Goal: Information Seeking & Learning: Understand process/instructions

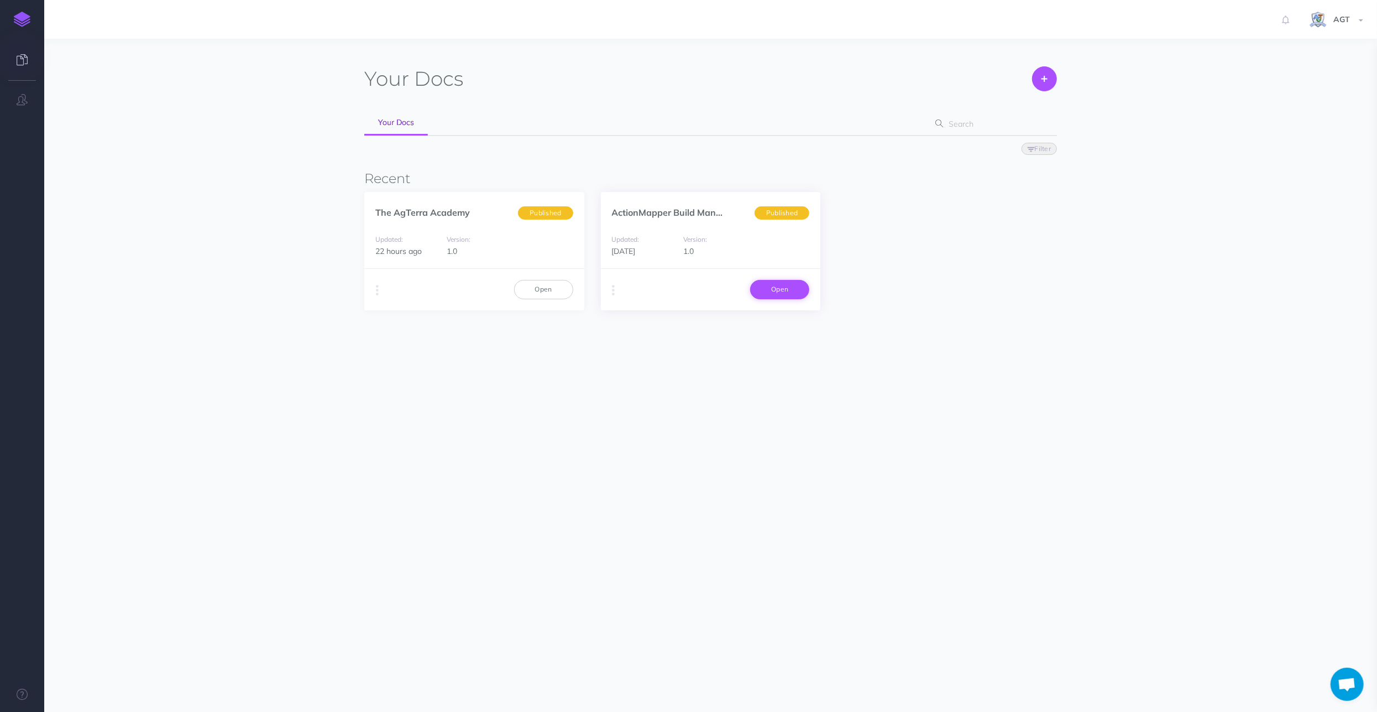
click at [782, 281] on link "Open" at bounding box center [779, 289] width 59 height 19
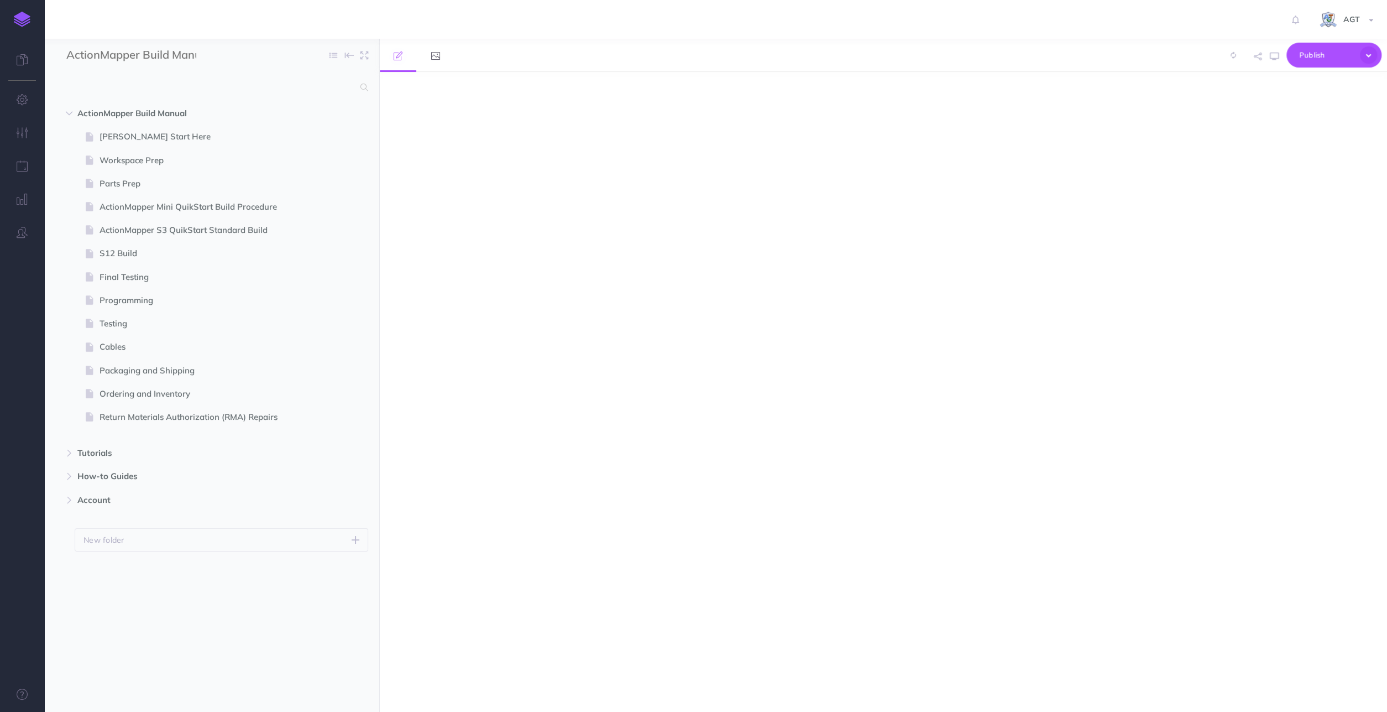
select select "null"
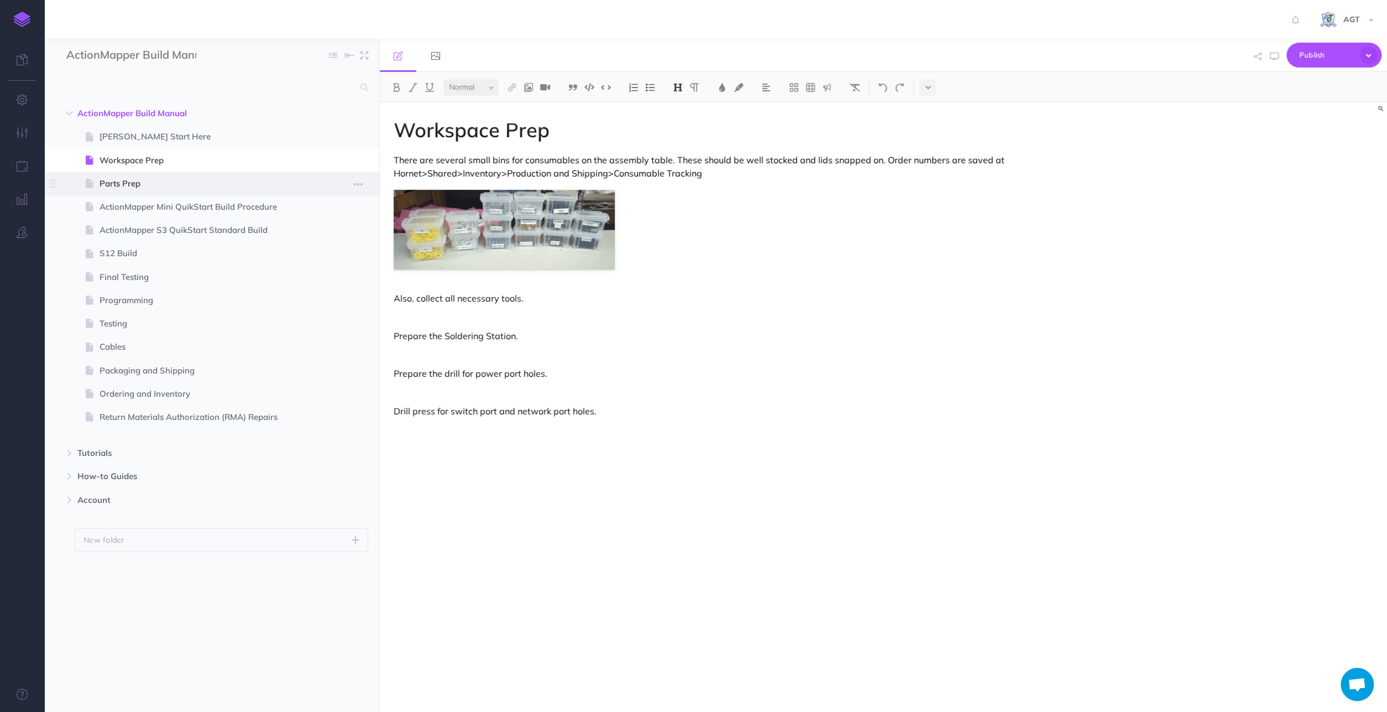
click at [192, 185] on span "Parts Prep" at bounding box center [206, 183] width 213 height 13
select select "null"
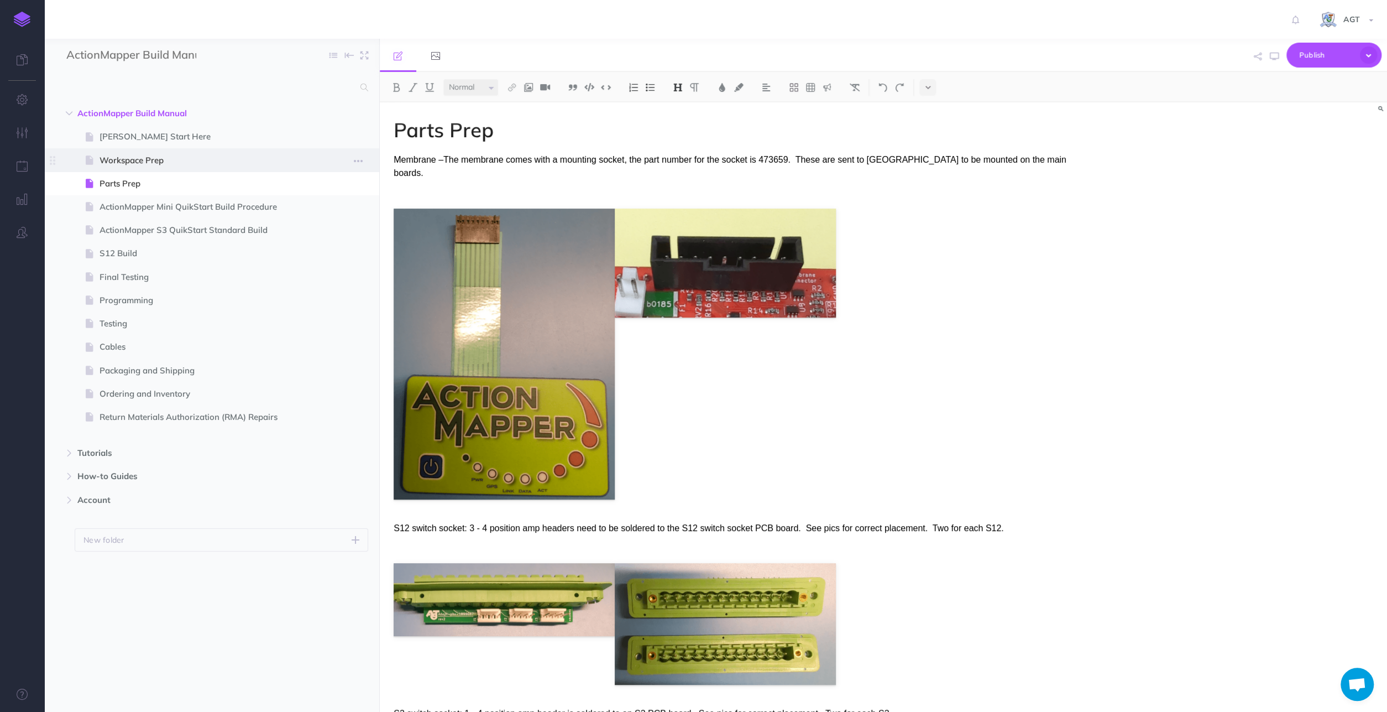
click at [141, 163] on span "Workspace Prep" at bounding box center [206, 160] width 213 height 13
select select "null"
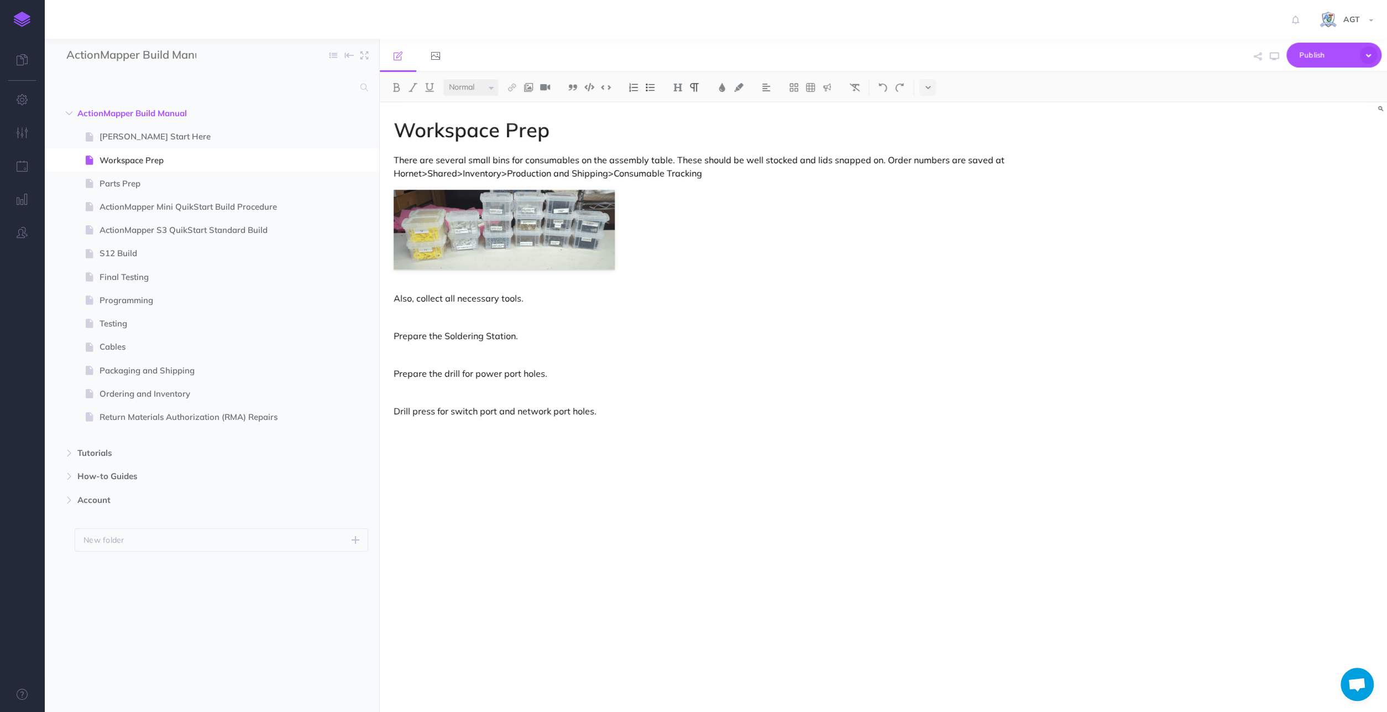
click at [401, 353] on p at bounding box center [732, 354] width 677 height 13
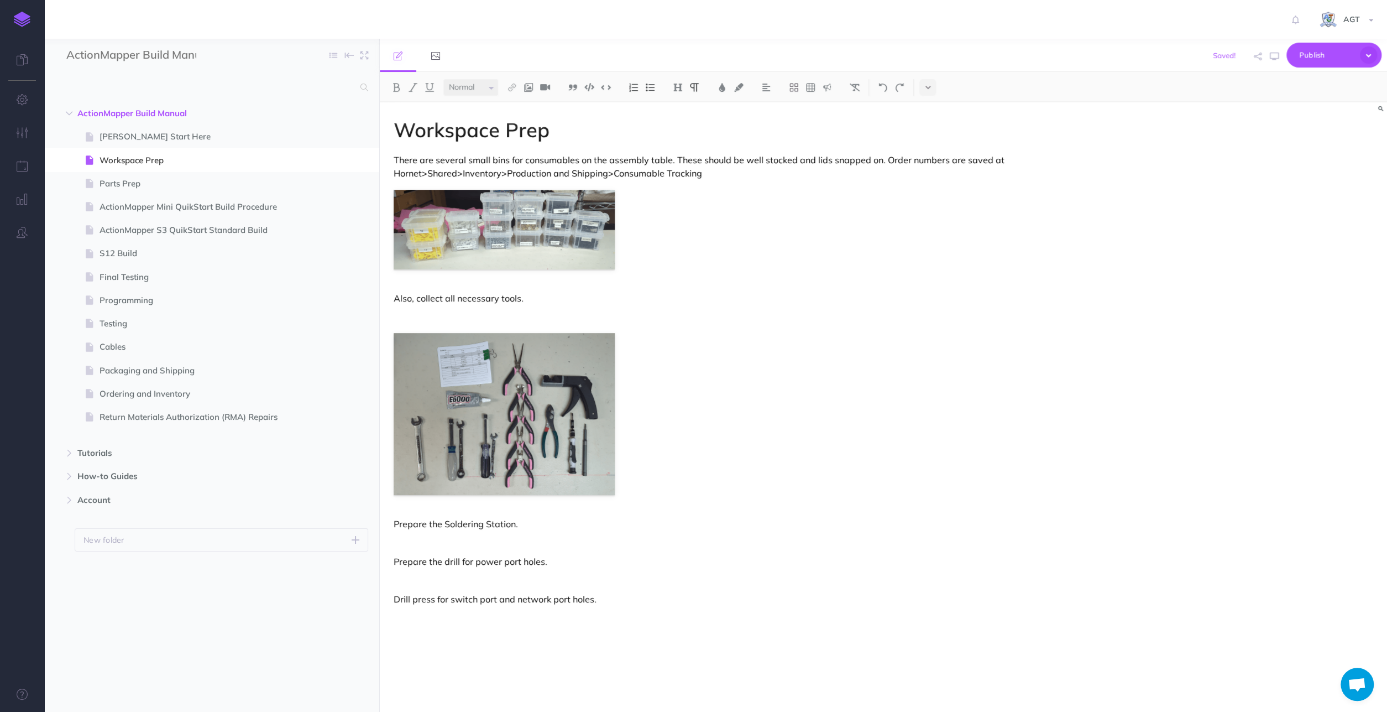
click at [415, 549] on div "Workspace Prep There are several small bins for consumables on the assembly tab…" at bounding box center [732, 401] width 705 height 598
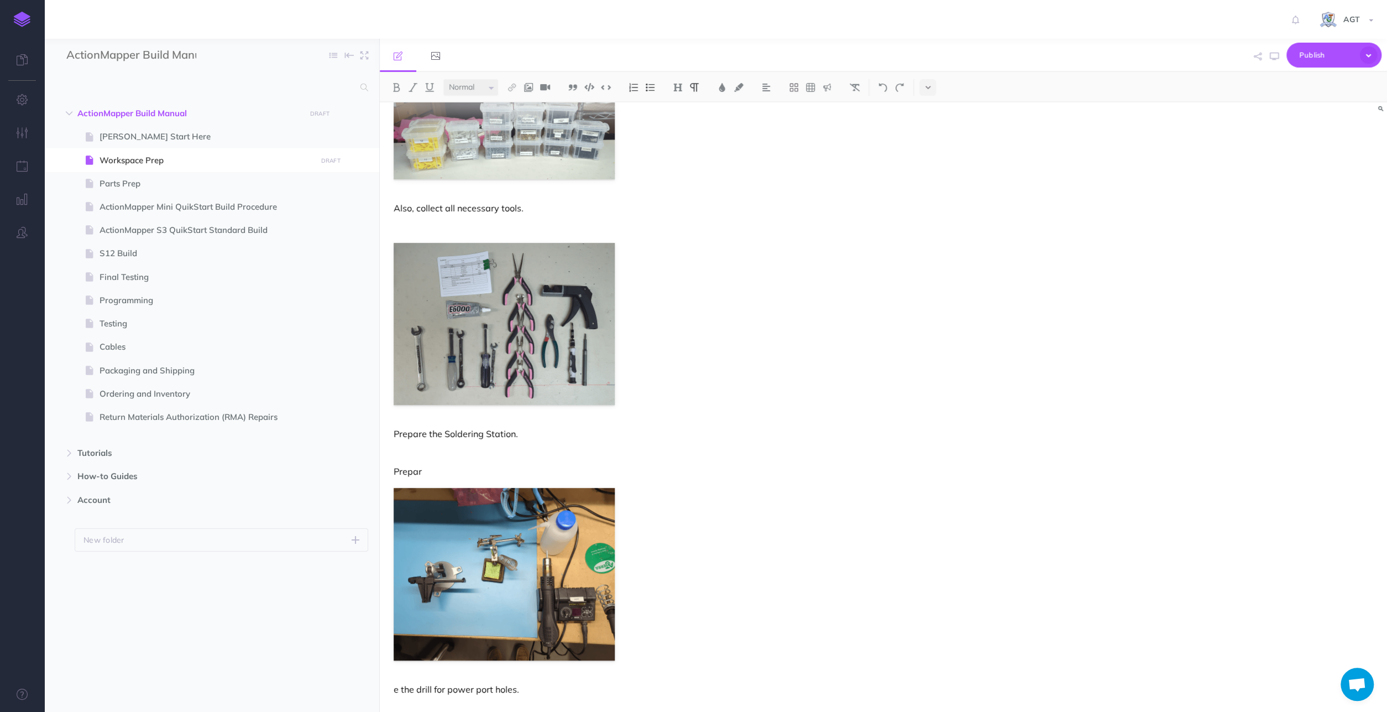
scroll to position [152, 0]
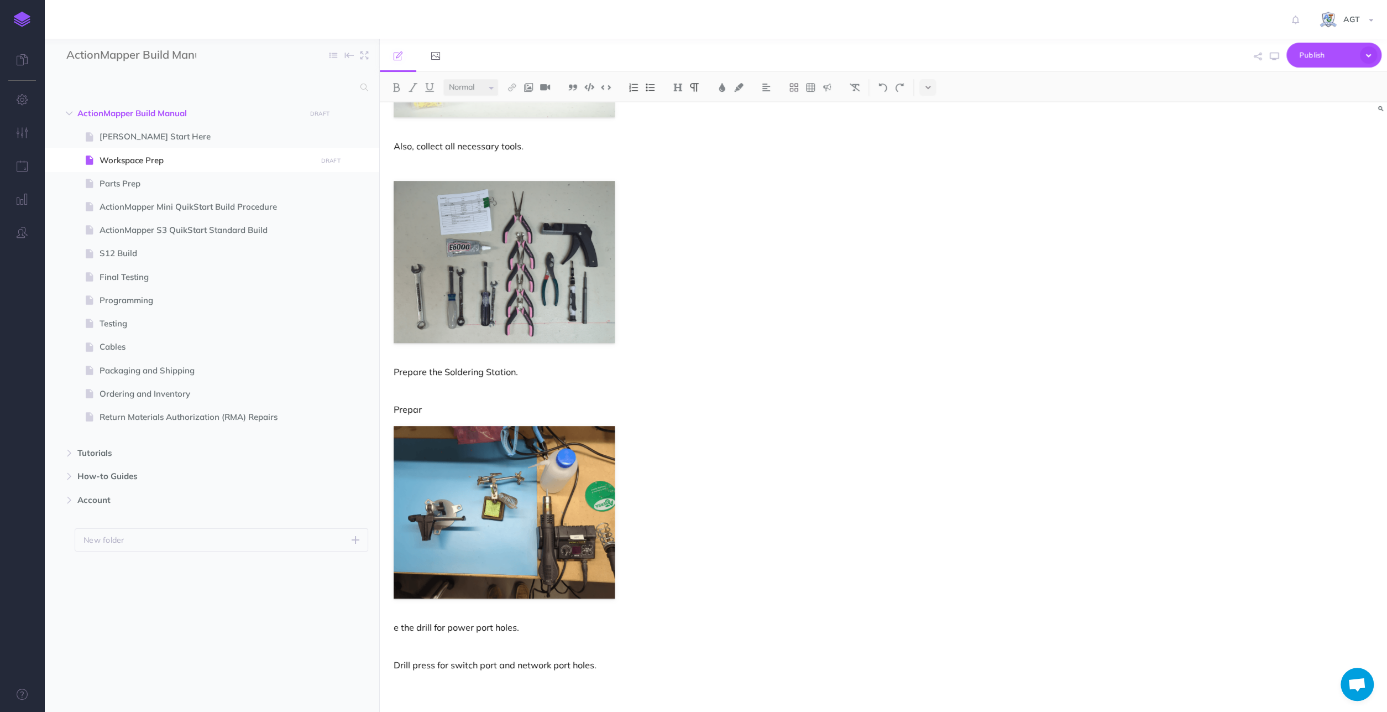
click at [473, 659] on p "Drill press for switch port and network port holes." at bounding box center [732, 664] width 677 height 13
click at [445, 647] on p at bounding box center [732, 645] width 677 height 13
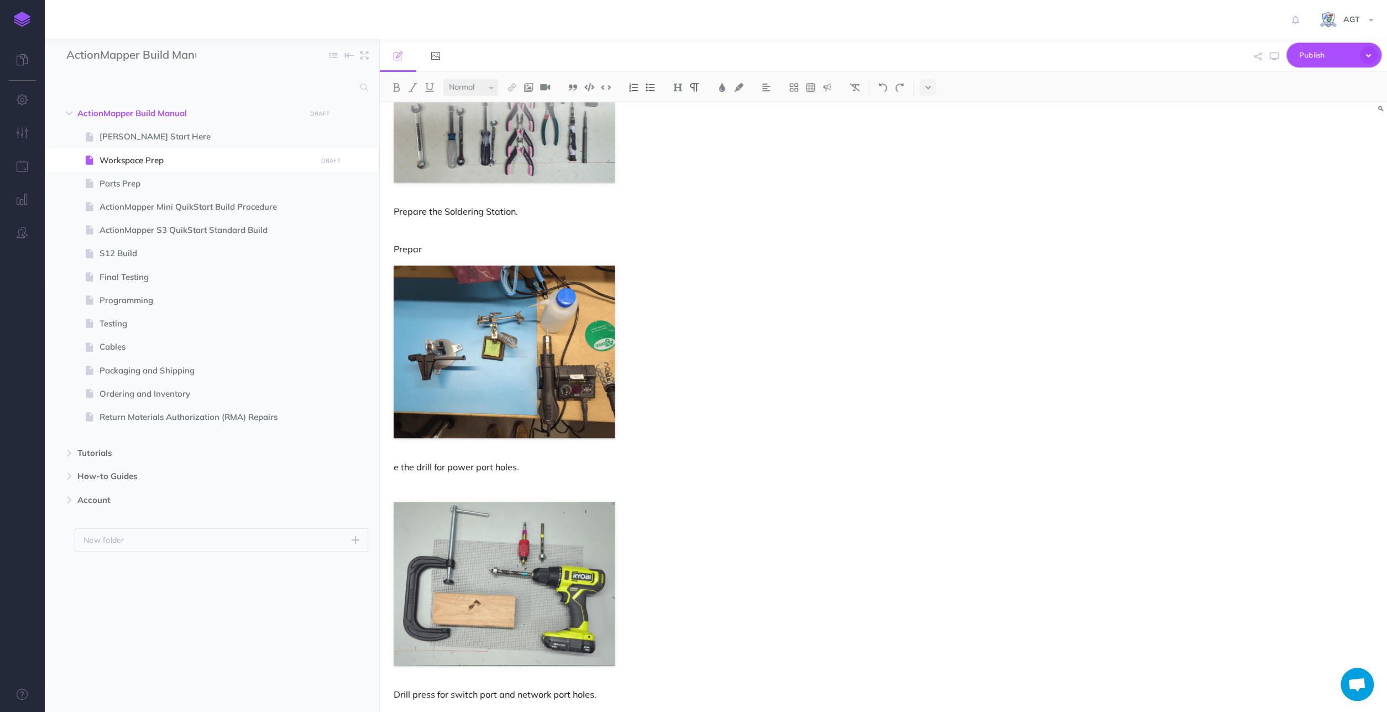
scroll to position [342, 0]
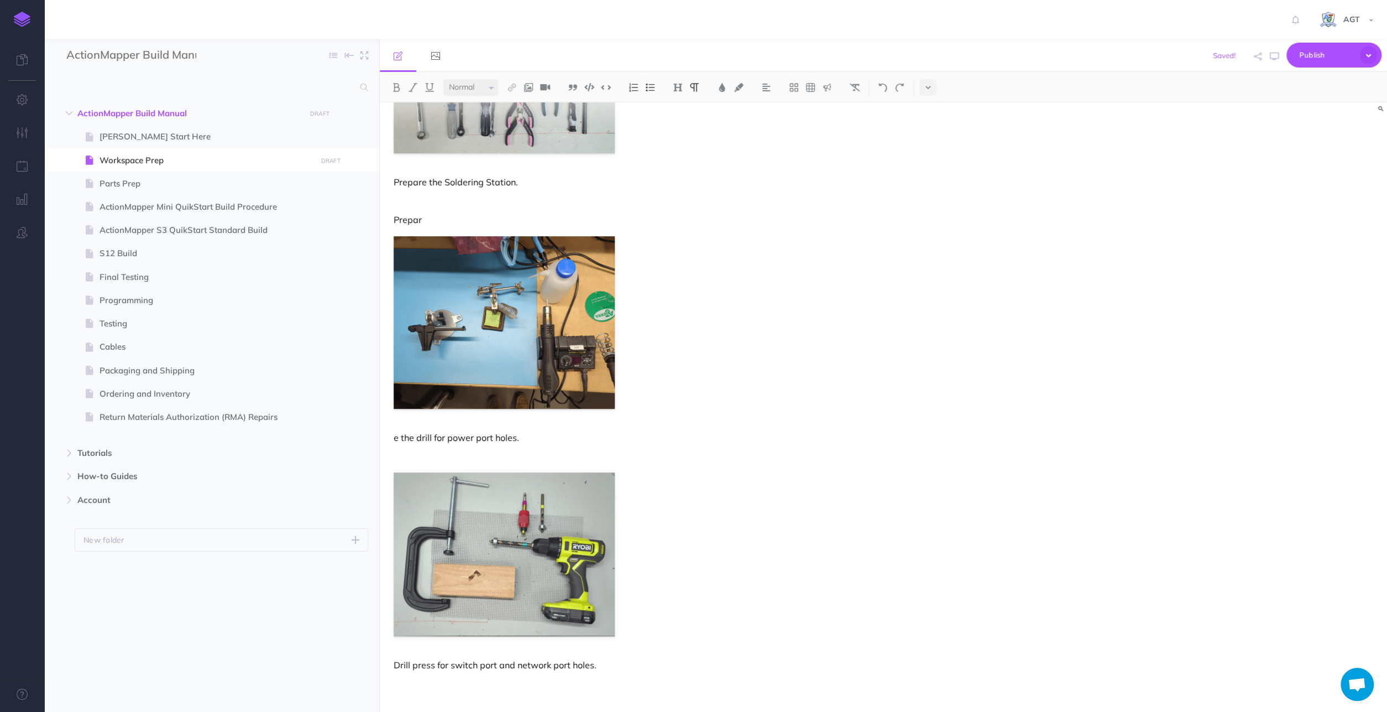
click at [482, 689] on div "Workspace Prep There are several small bins for consumables on the assembly tab…" at bounding box center [732, 237] width 705 height 952
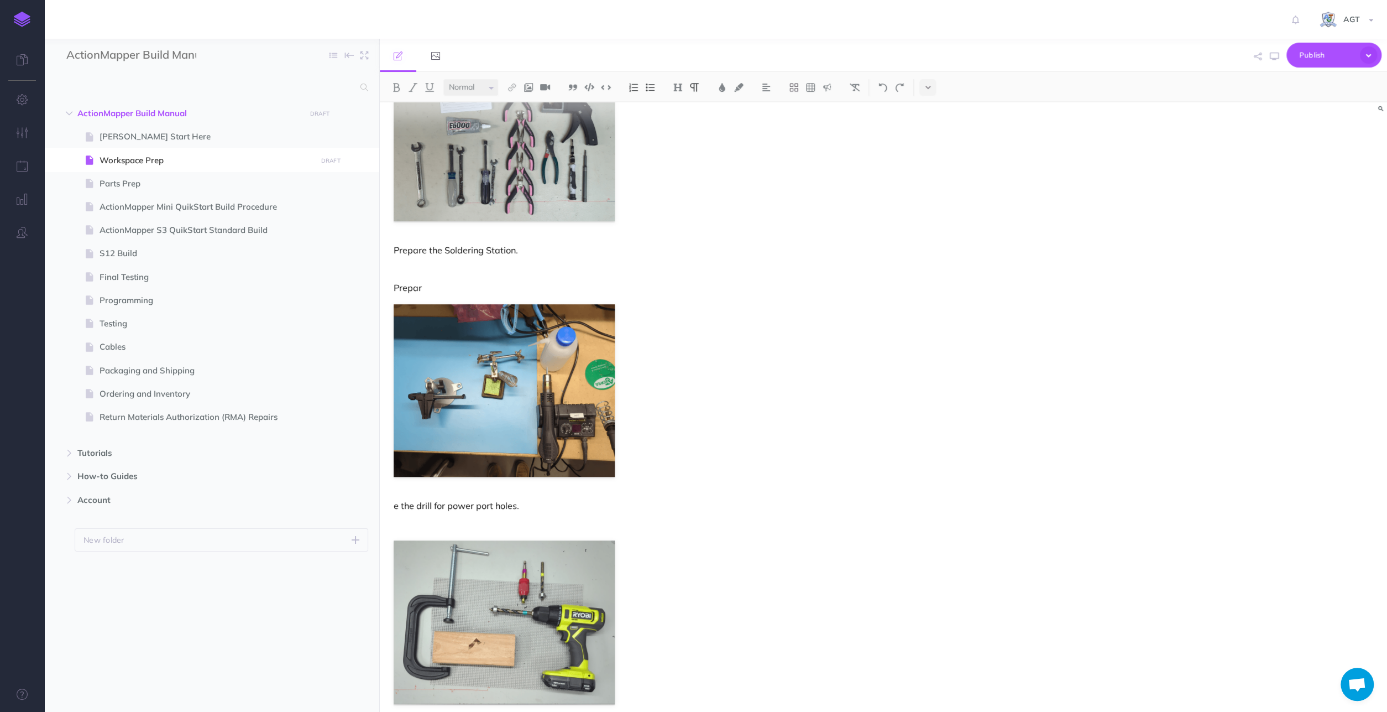
scroll to position [288, 0]
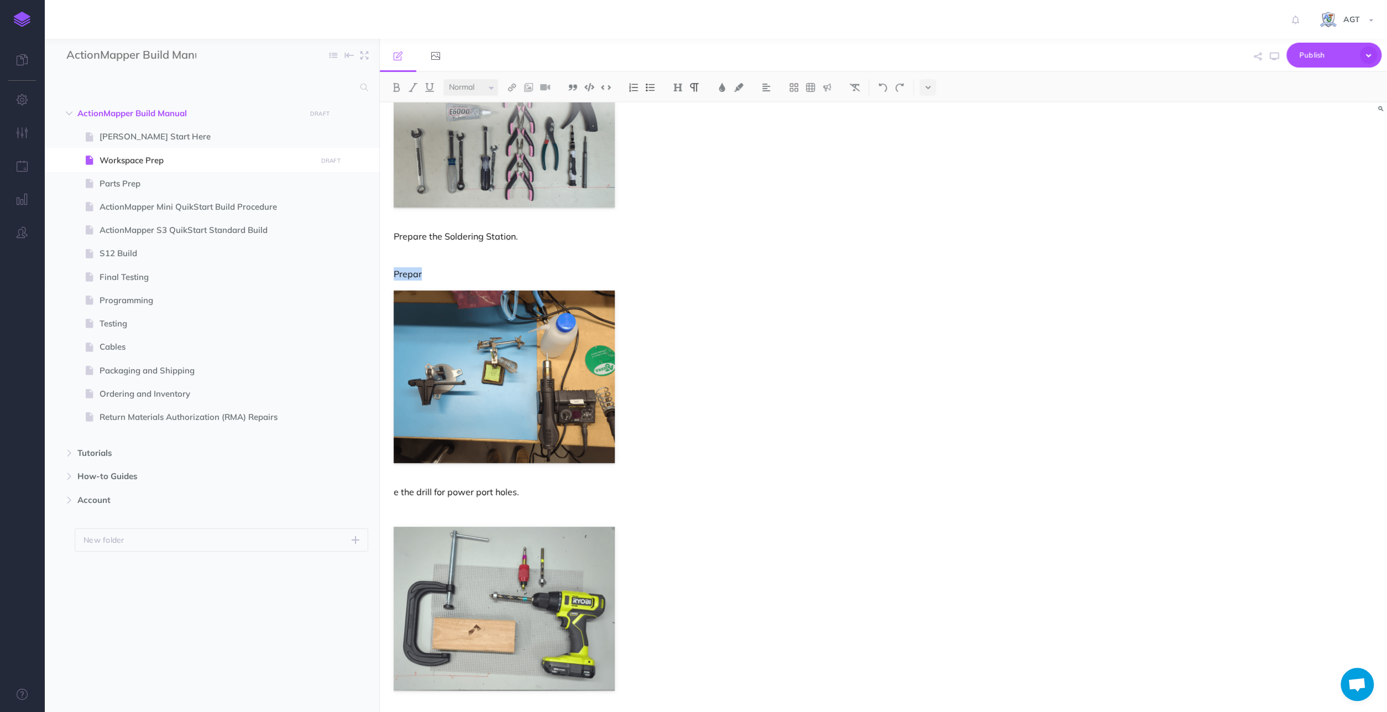
drag, startPoint x: 426, startPoint y: 276, endPoint x: 385, endPoint y: 273, distance: 41.6
click at [385, 273] on div "Workspace Prep There are several small bins for consumables on the assembly tab…" at bounding box center [732, 550] width 705 height 1470
click at [395, 492] on p "e the drill for power port holes." at bounding box center [732, 491] width 677 height 13
click at [485, 267] on div "Workspace Prep There are several small bins for consumables on the assembly tab…" at bounding box center [732, 550] width 705 height 1470
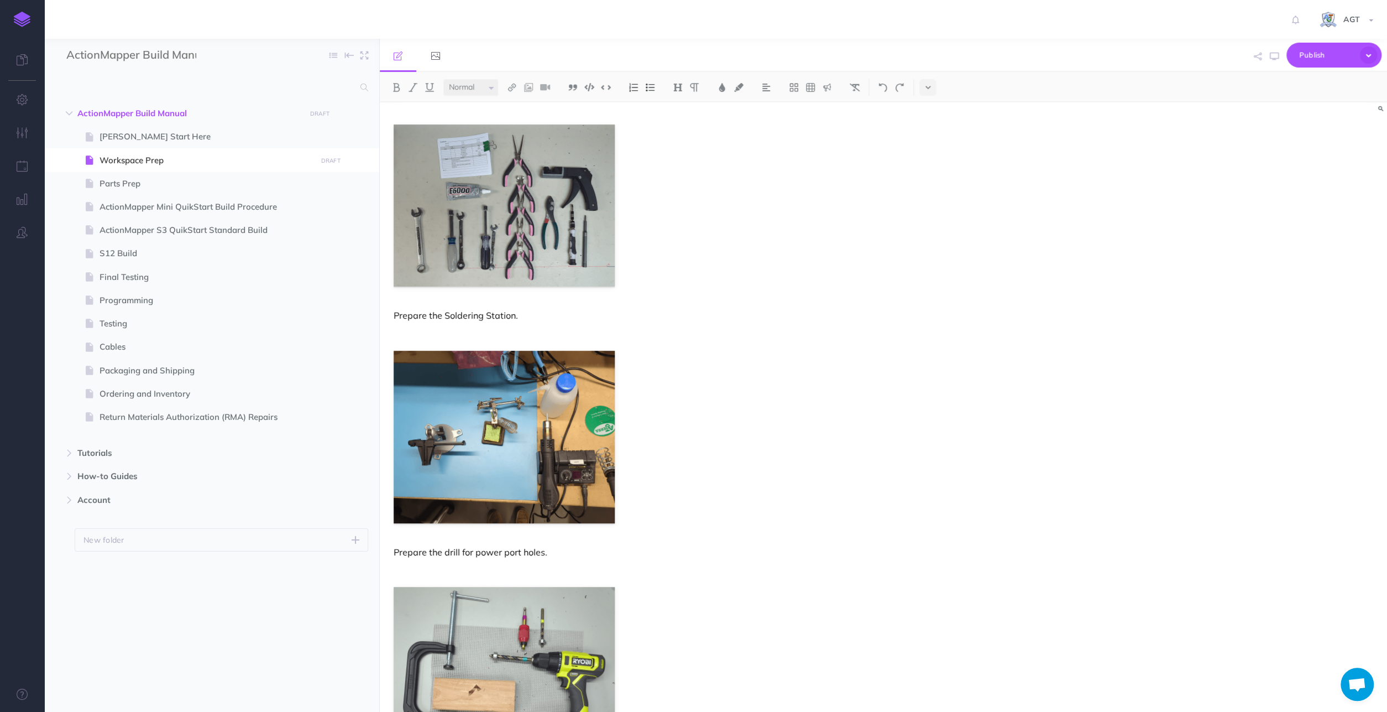
scroll to position [0, 0]
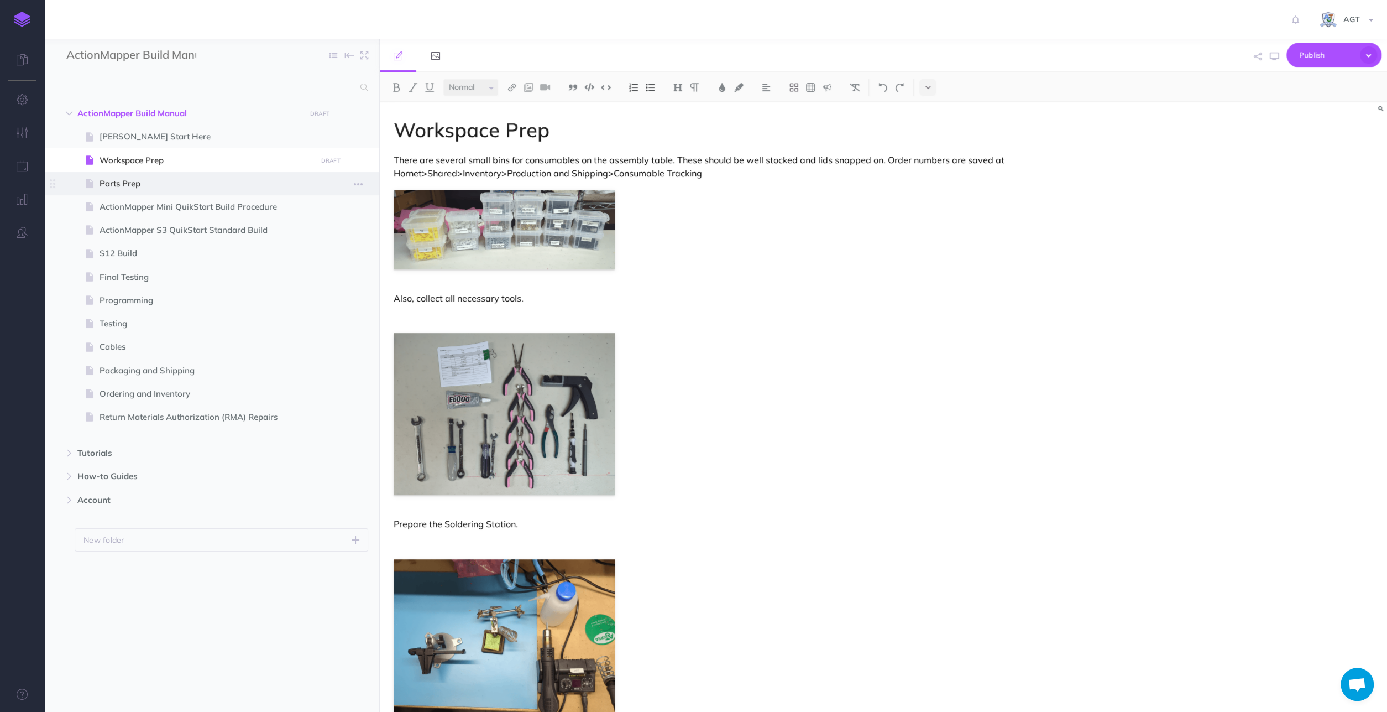
click at [141, 179] on span "Parts Prep" at bounding box center [206, 183] width 213 height 13
select select "null"
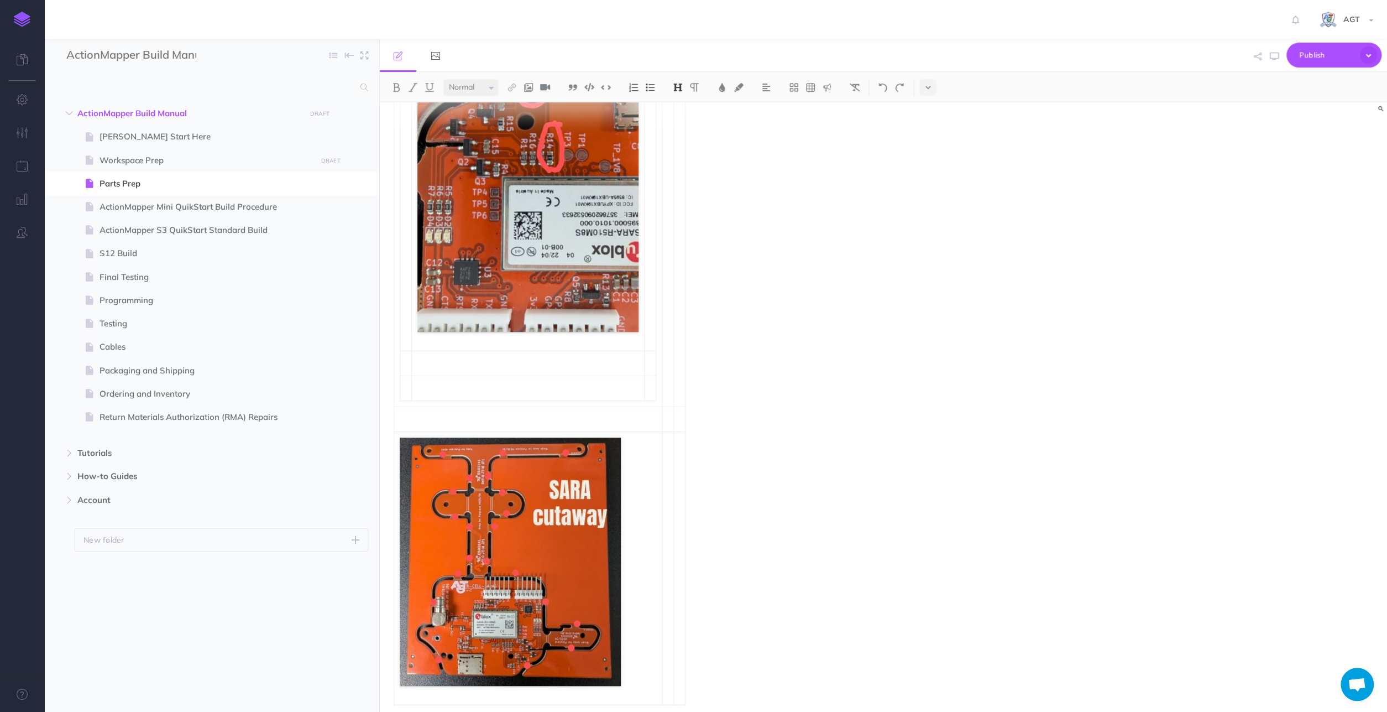
scroll to position [1814, 0]
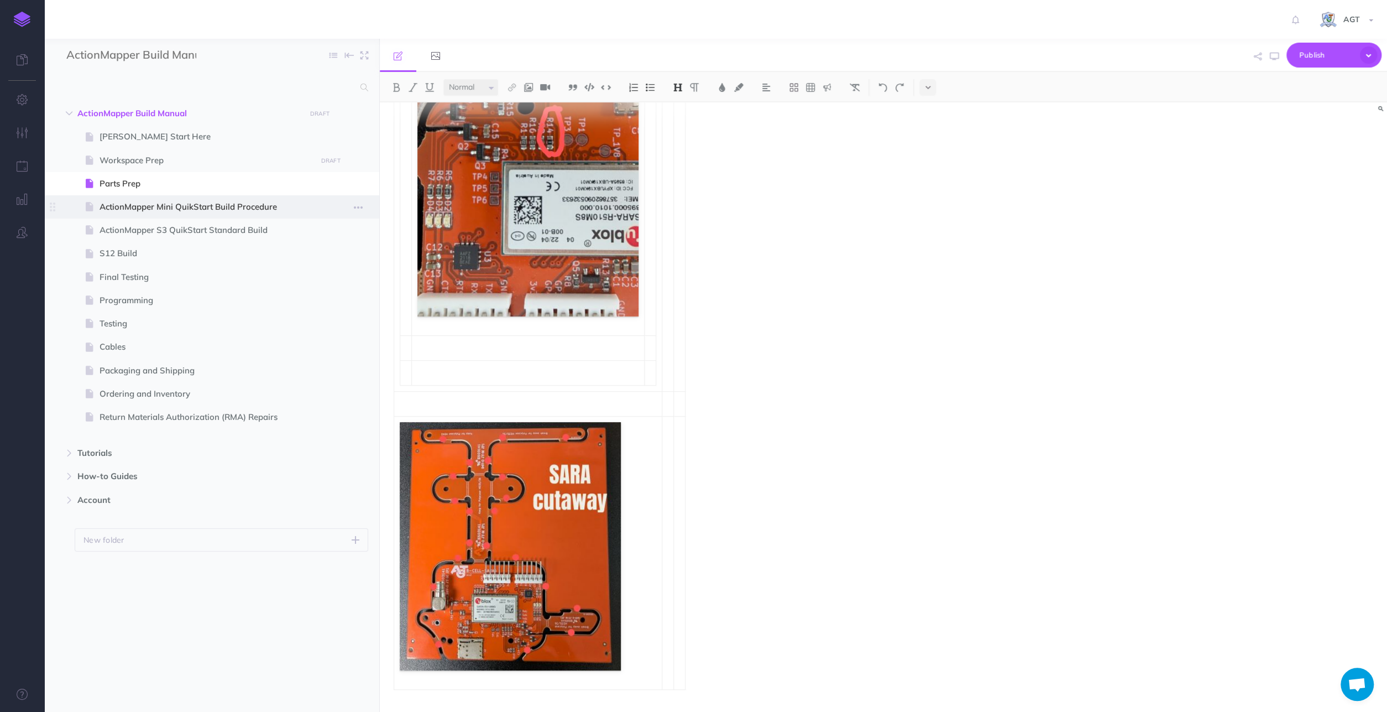
click at [184, 201] on span "ActionMapper Mini QuikStart Build Procedure" at bounding box center [206, 206] width 213 height 13
select select "null"
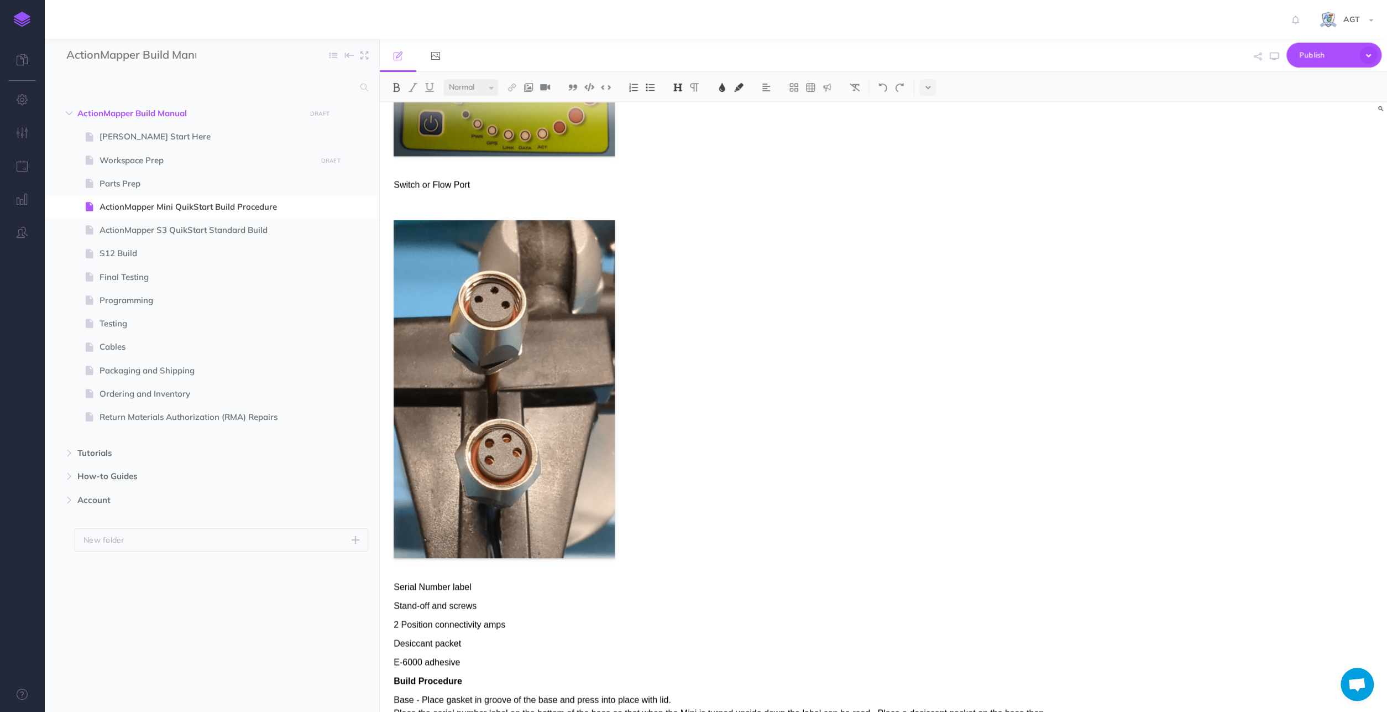
scroll to position [2185, 0]
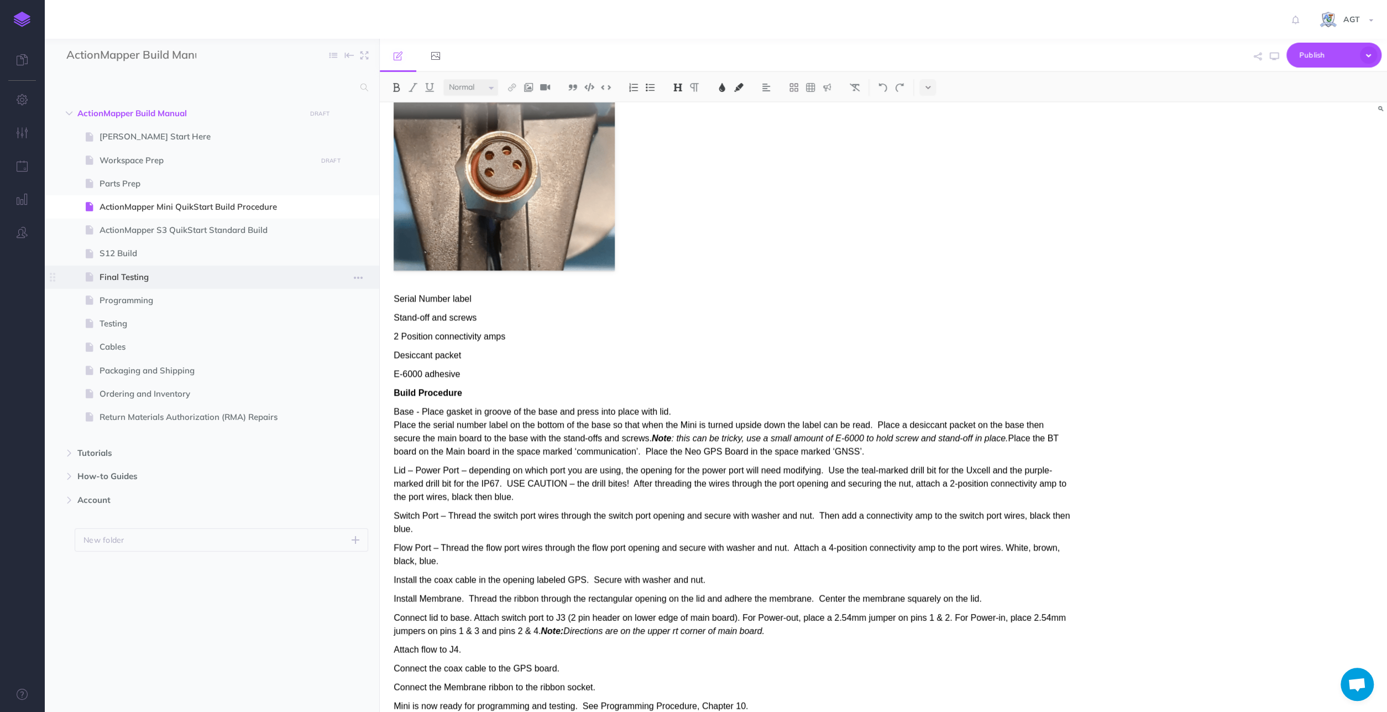
click at [138, 272] on span "Final Testing" at bounding box center [206, 276] width 213 height 13
select select "null"
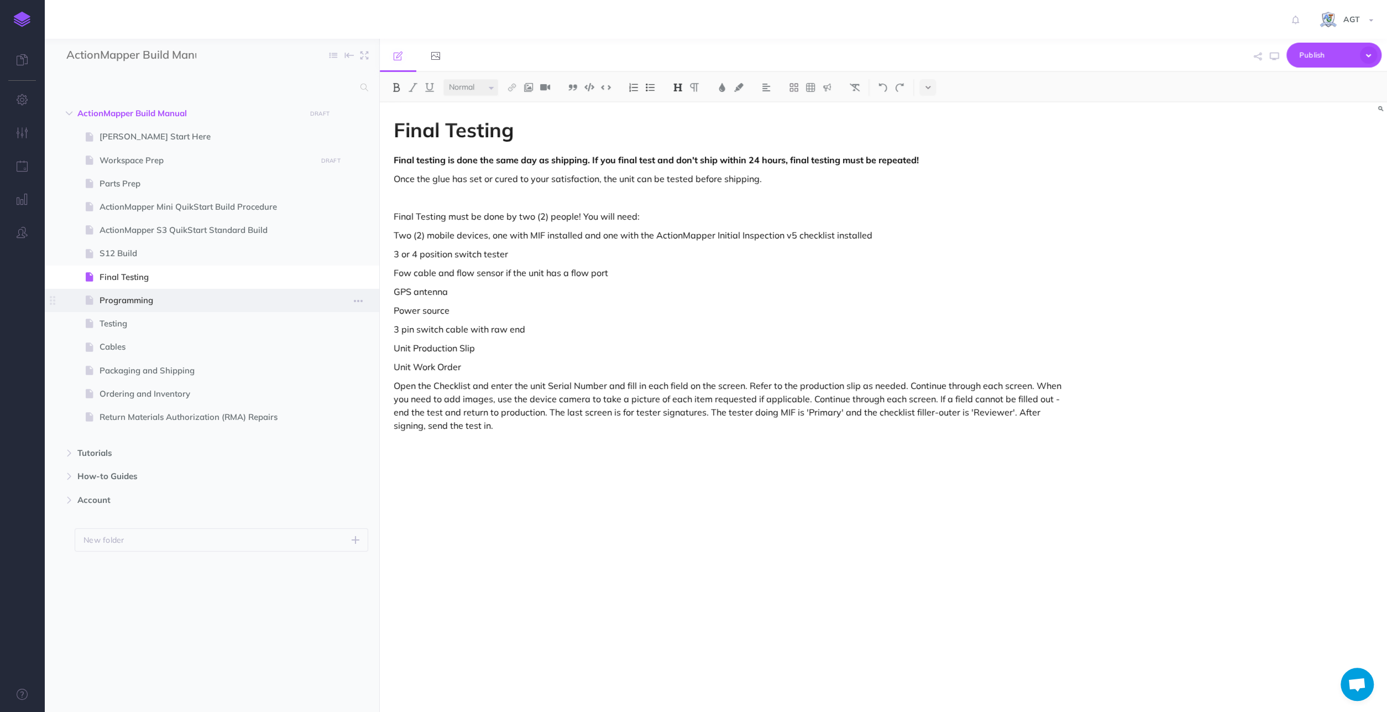
click at [134, 300] on span "Programming" at bounding box center [206, 300] width 213 height 13
select select "null"
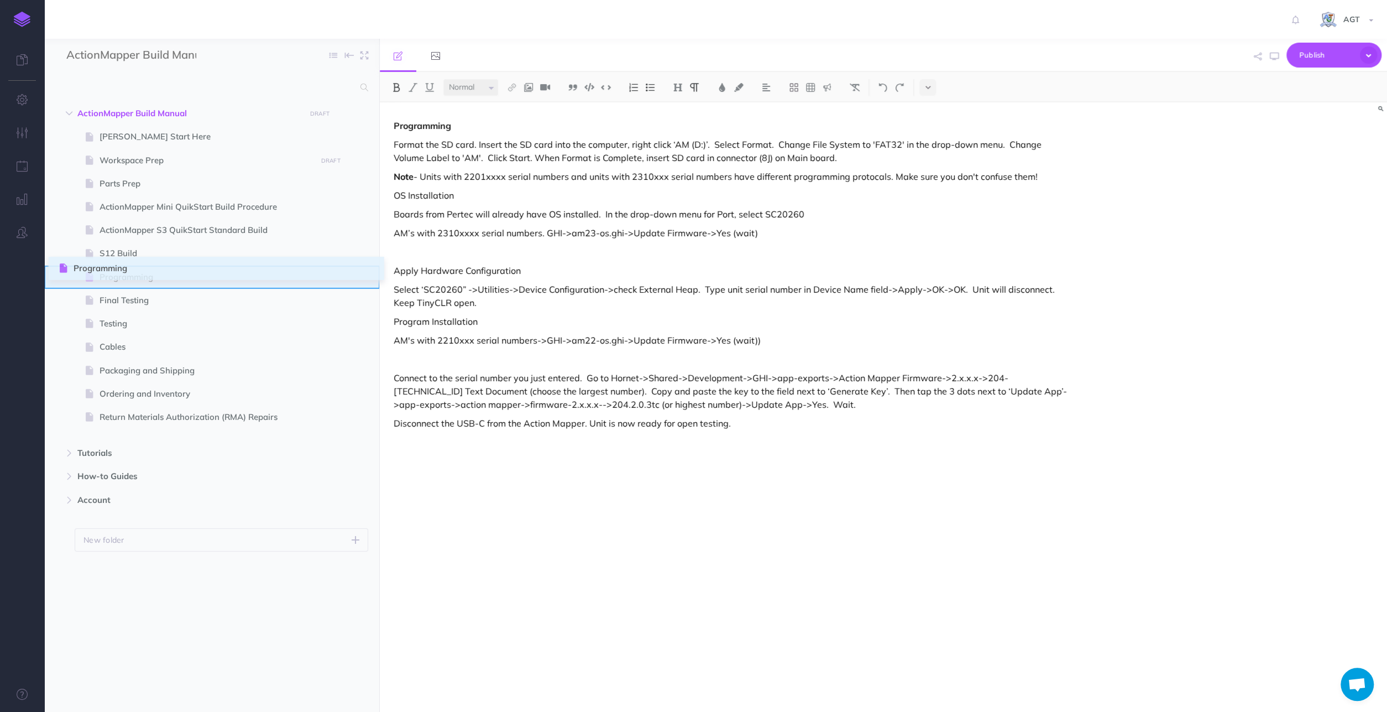
drag, startPoint x: 53, startPoint y: 300, endPoint x: 61, endPoint y: 268, distance: 33.1
click at [61, 268] on ul "ActionMapper Build Manual DRAFT Publish these changes Nevermind Publish New fol…" at bounding box center [211, 392] width 335 height 581
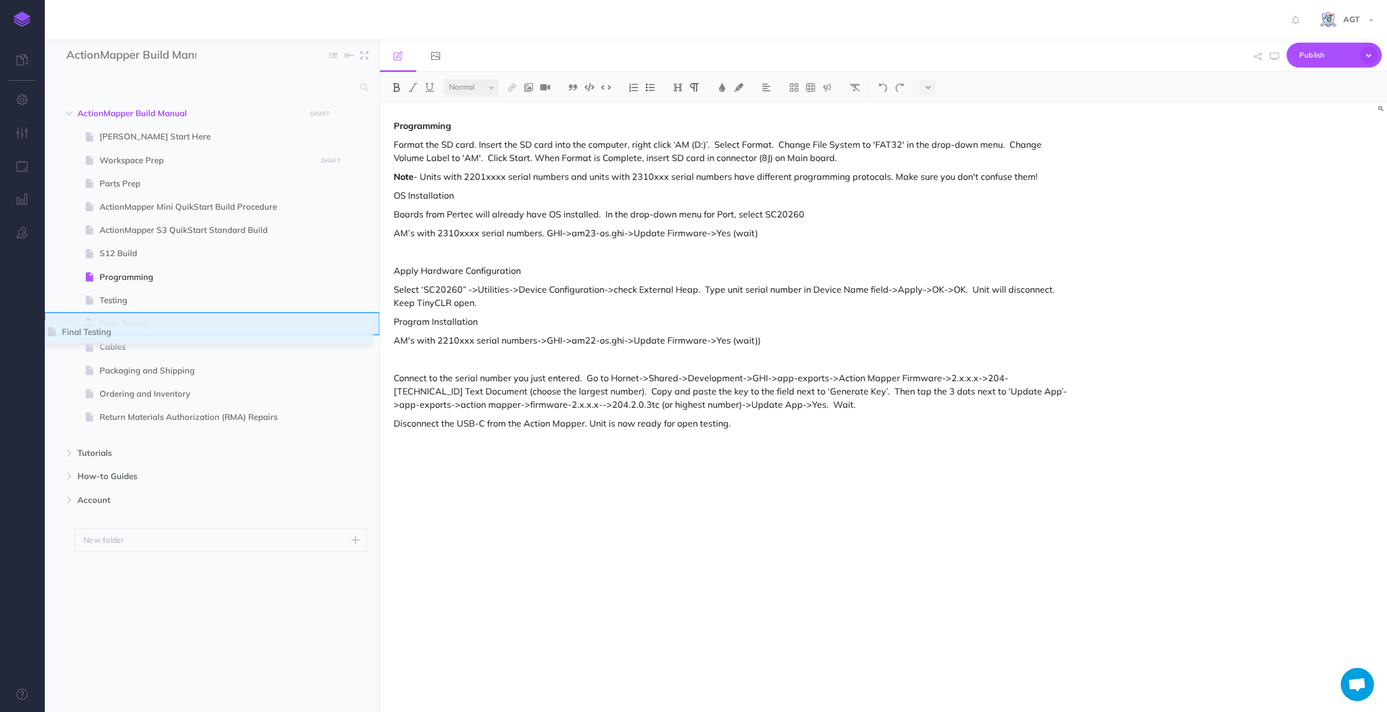
drag, startPoint x: 54, startPoint y: 295, endPoint x: 49, endPoint y: 326, distance: 31.3
click at [49, 326] on ul "ActionMapper Build Manual DRAFT Publish these changes Nevermind Publish New fol…" at bounding box center [211, 392] width 335 height 581
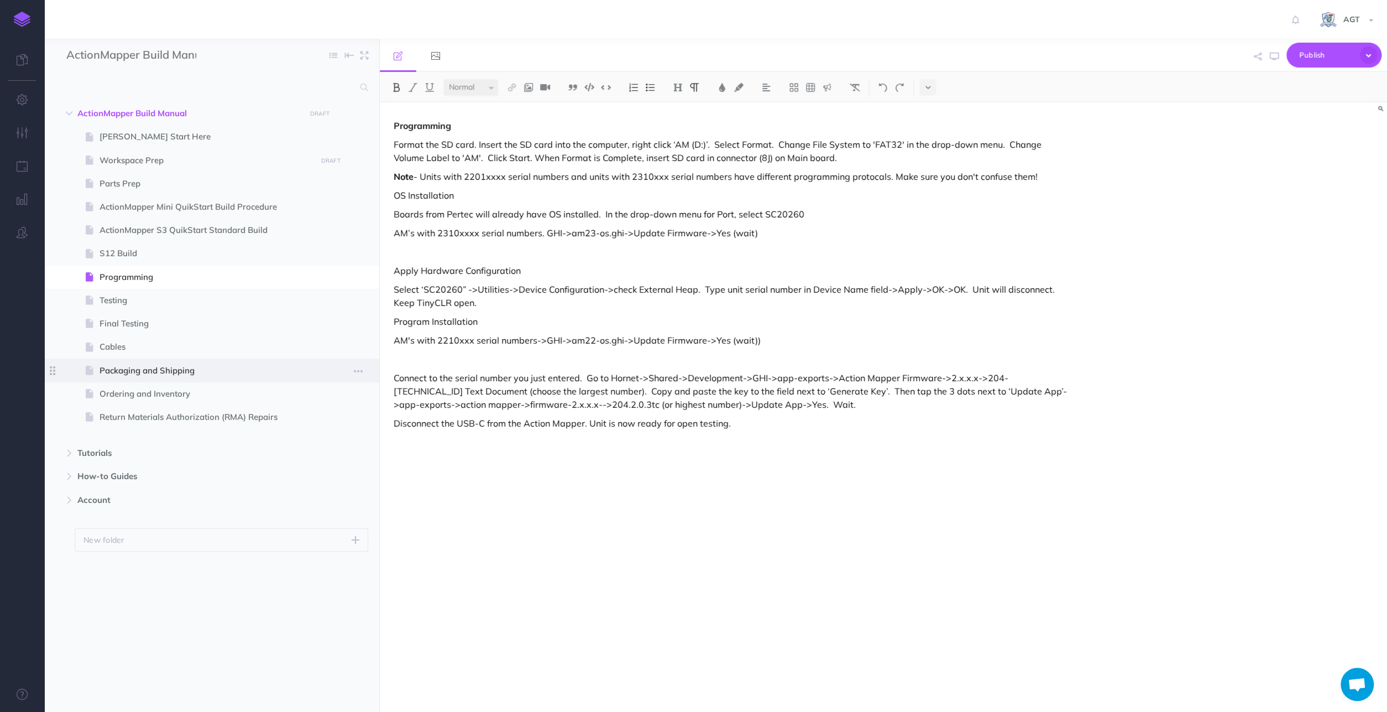
drag, startPoint x: 67, startPoint y: 346, endPoint x: 46, endPoint y: 373, distance: 33.9
click at [75, 373] on ul "Sara Bartel Start Here Page history Notes manager Duplicate Settings Delete Wor…" at bounding box center [222, 279] width 294 height 308
click at [370, 561] on ul "ActionMapper Build Manual DRAFT Publish these changes Nevermind Publish New fol…" at bounding box center [211, 392] width 335 height 581
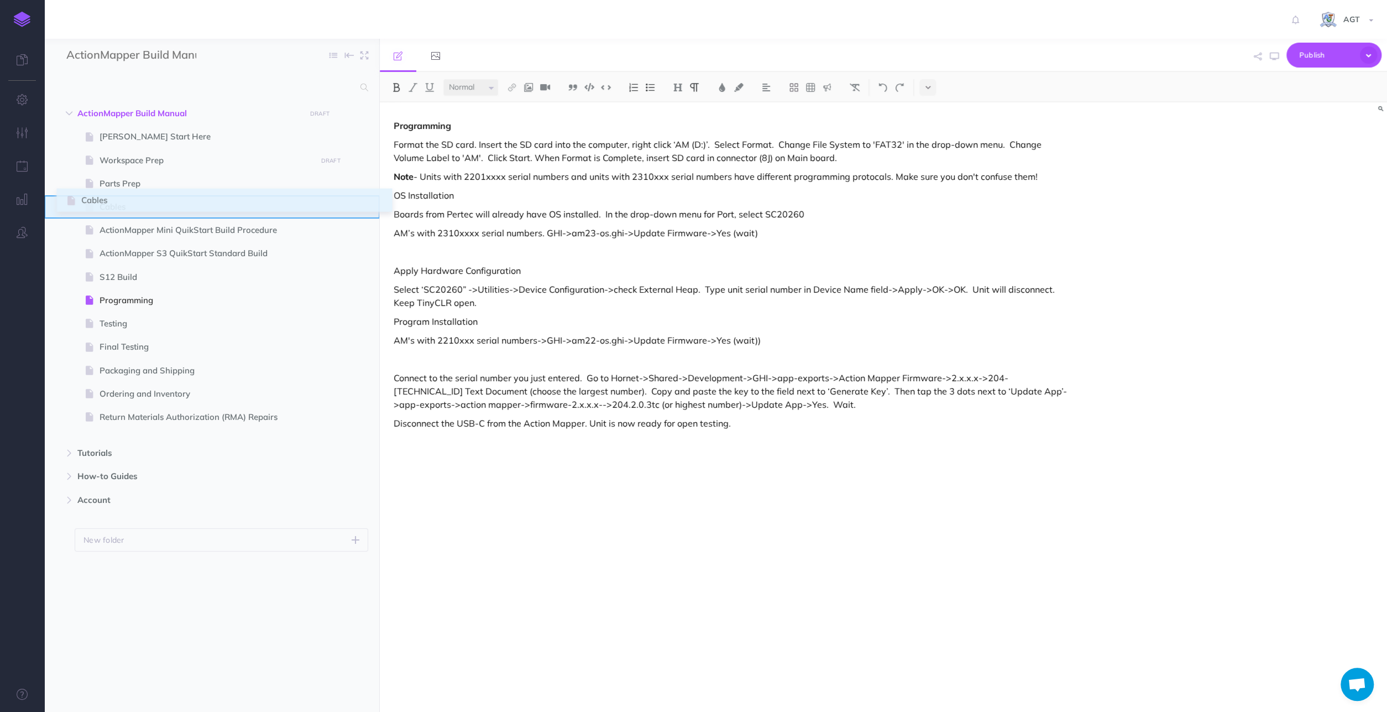
drag, startPoint x: 54, startPoint y: 352, endPoint x: 69, endPoint y: 205, distance: 147.8
click at [69, 205] on ul "ActionMapper Build Manual DRAFT Publish these changes Nevermind Publish New fol…" at bounding box center [211, 392] width 335 height 581
click at [196, 198] on span at bounding box center [211, 206] width 335 height 23
select select "null"
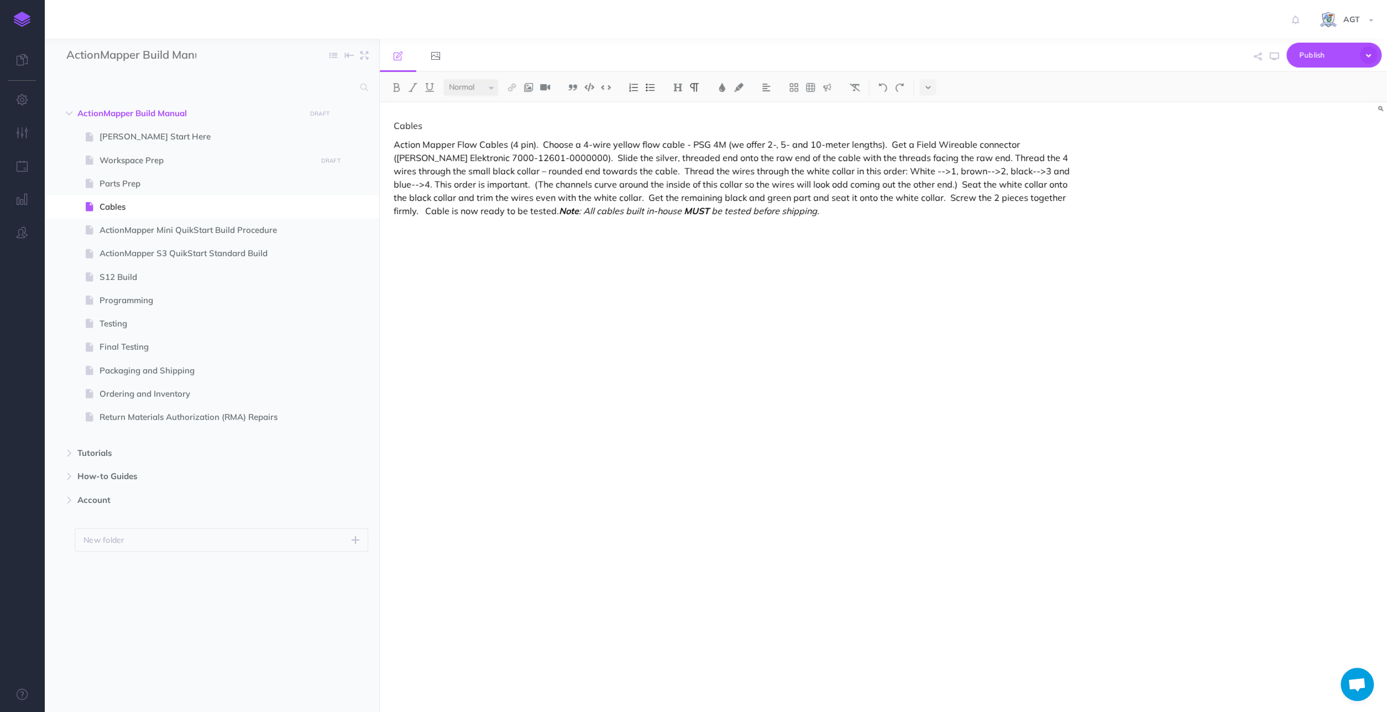
click at [494, 236] on div "Cables Action Mapper Flow Cables (4 pin). Choose a 4-wire yellow flow cable - P…" at bounding box center [732, 401] width 705 height 598
click at [766, 221] on div "Cables Action Mapper Flow Cables (4 pin). Choose a 4-wire yellow flow cable - P…" at bounding box center [732, 401] width 705 height 598
click at [508, 448] on div "Cables Action Mapper Flow Cables (4 pin). Choose a 4-wire yellow flow cable - P…" at bounding box center [732, 401] width 705 height 598
click at [558, 223] on p "SprayLogger flow cable - PSG 6M" at bounding box center [732, 229] width 677 height 13
click at [884, 143] on p "Action Mapper Flow Cables (4 pin). Choose a 4-wire yellow flow cable - PSG 4M (…" at bounding box center [732, 178] width 677 height 80
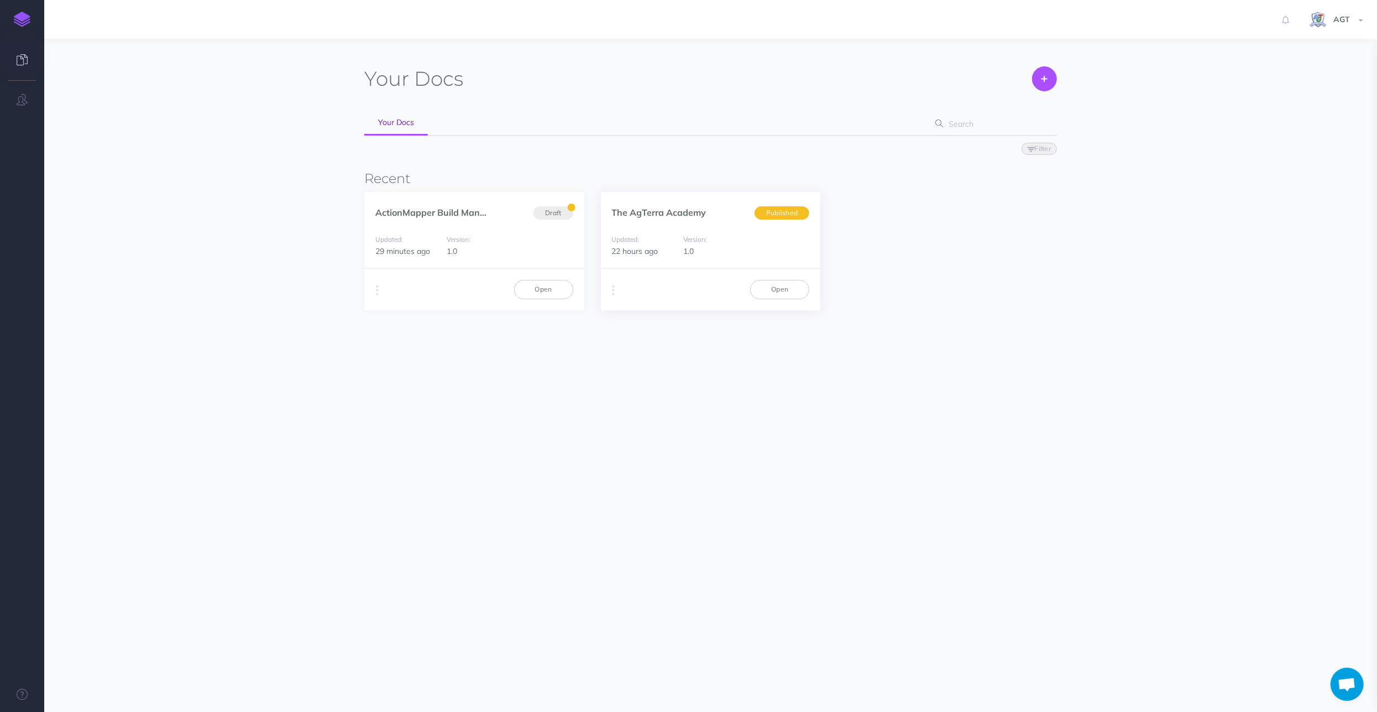
click at [708, 265] on div "Updated: 22 hours ago Version: 1.0" at bounding box center [711, 245] width 220 height 47
click at [774, 287] on link "Open" at bounding box center [779, 289] width 59 height 19
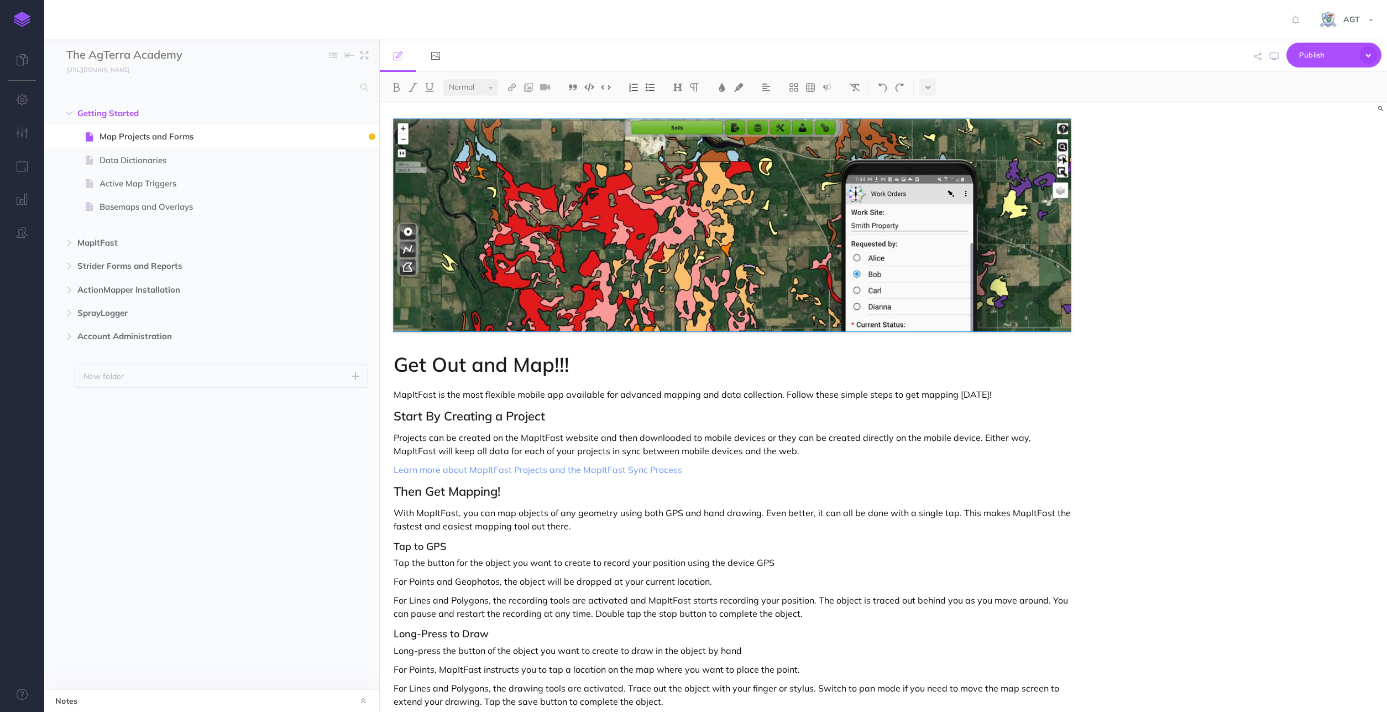
select select "null"
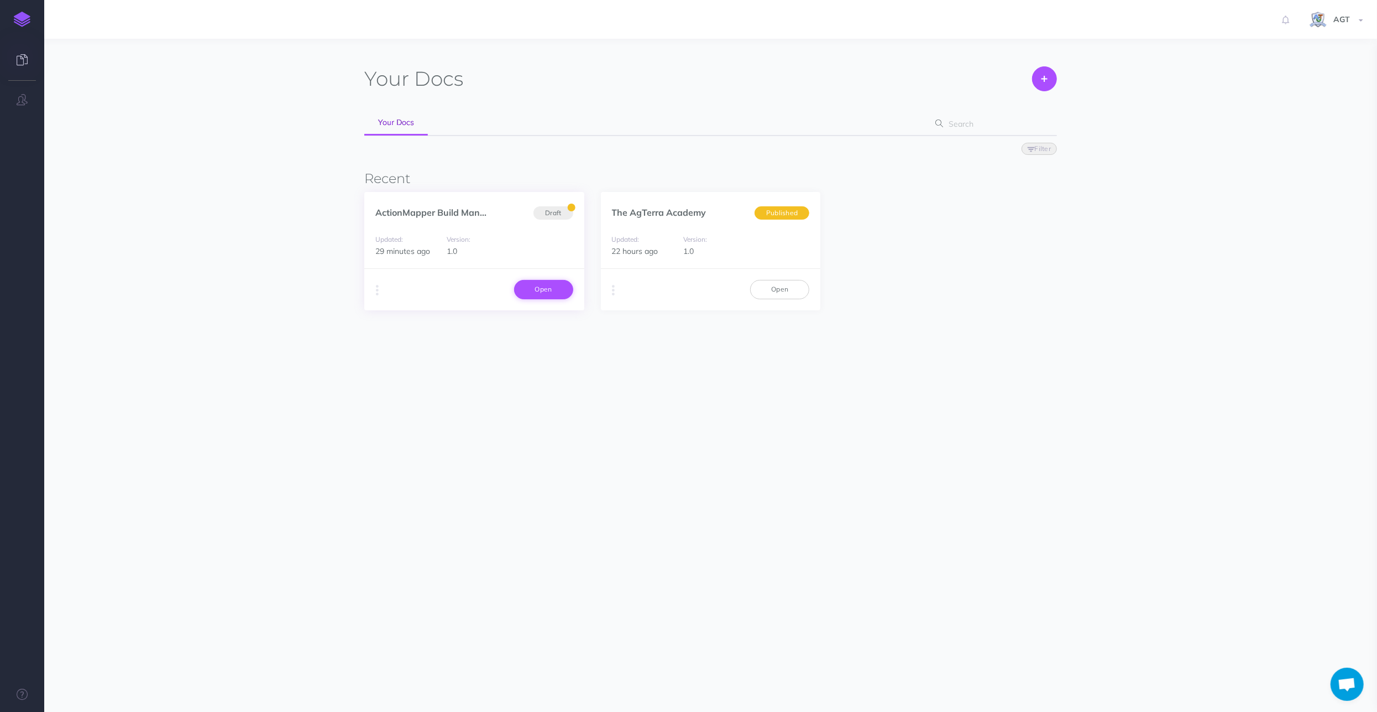
click at [540, 287] on link "Open" at bounding box center [543, 289] width 59 height 19
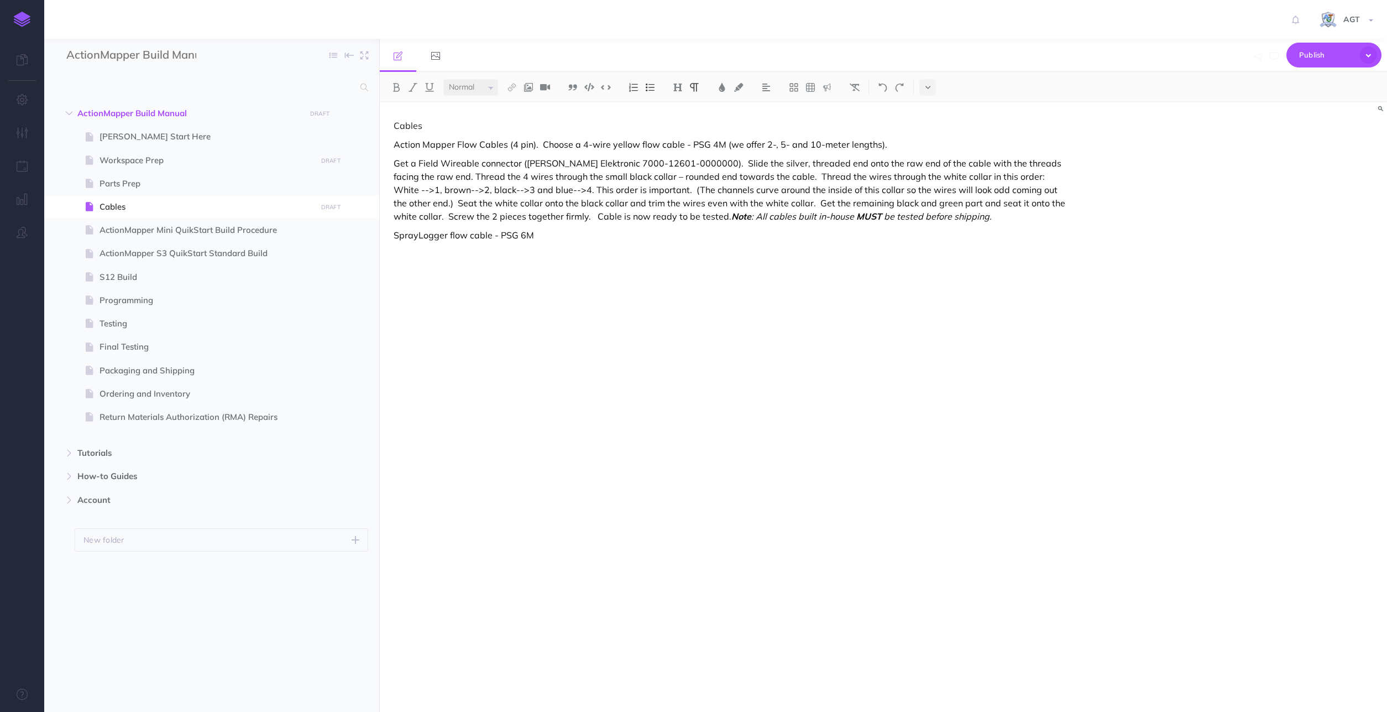
select select "null"
click at [108, 156] on span "Workspace Prep" at bounding box center [206, 160] width 213 height 13
select select "null"
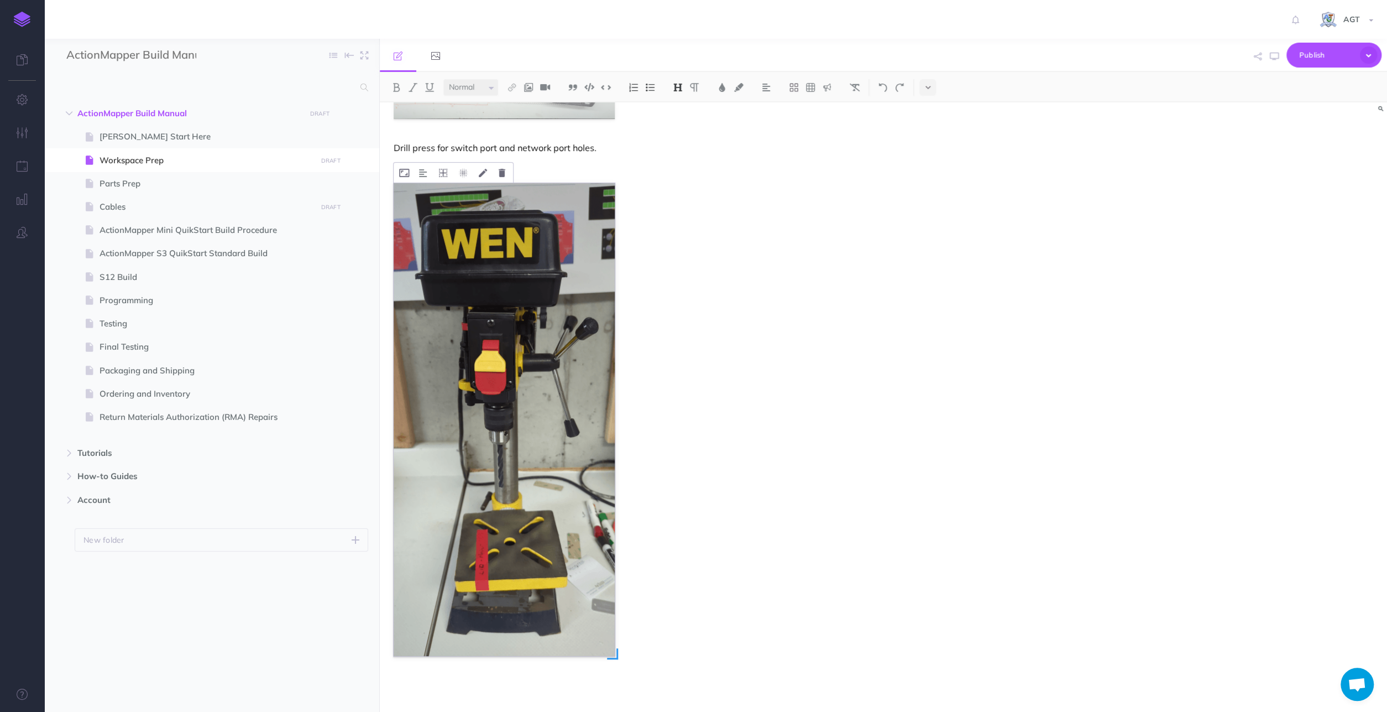
scroll to position [841, 0]
click at [112, 203] on span "Cables" at bounding box center [206, 206] width 213 height 13
select select "null"
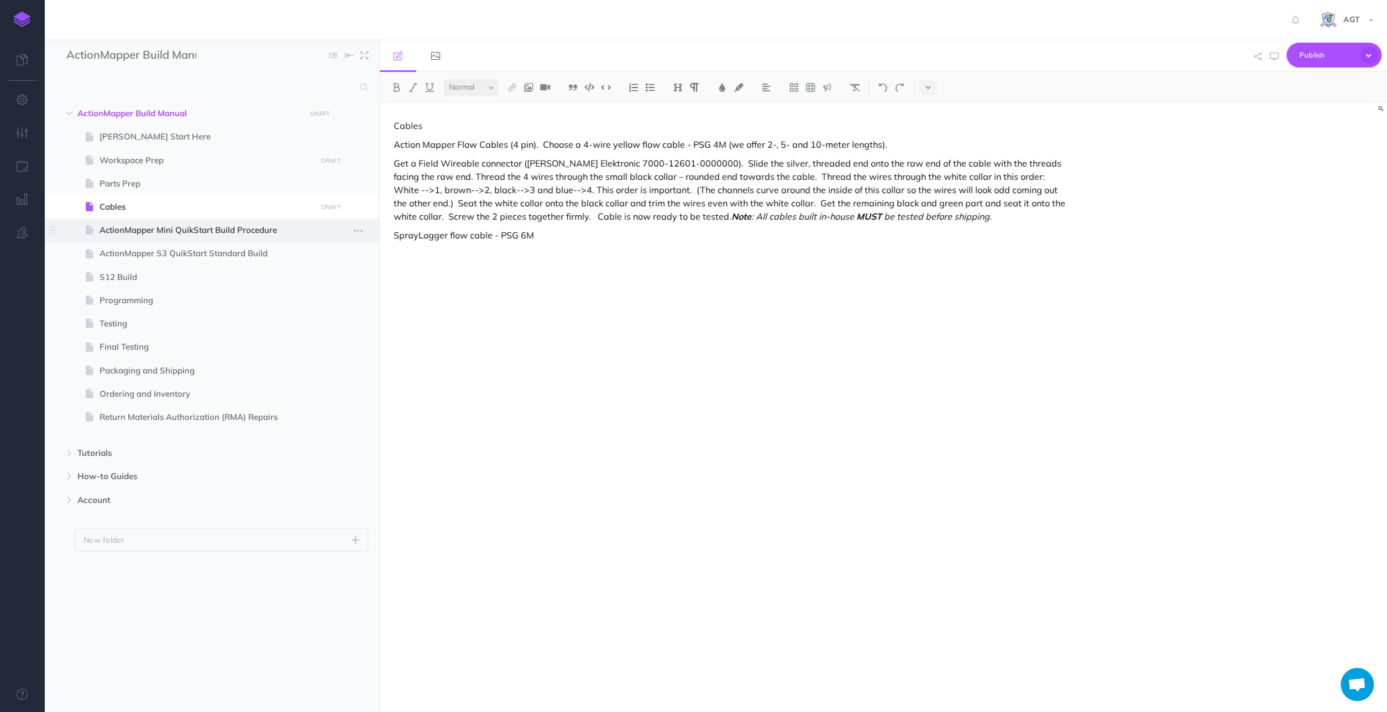
click at [112, 225] on span "ActionMapper Mini QuikStart Build Procedure" at bounding box center [206, 229] width 213 height 13
select select "null"
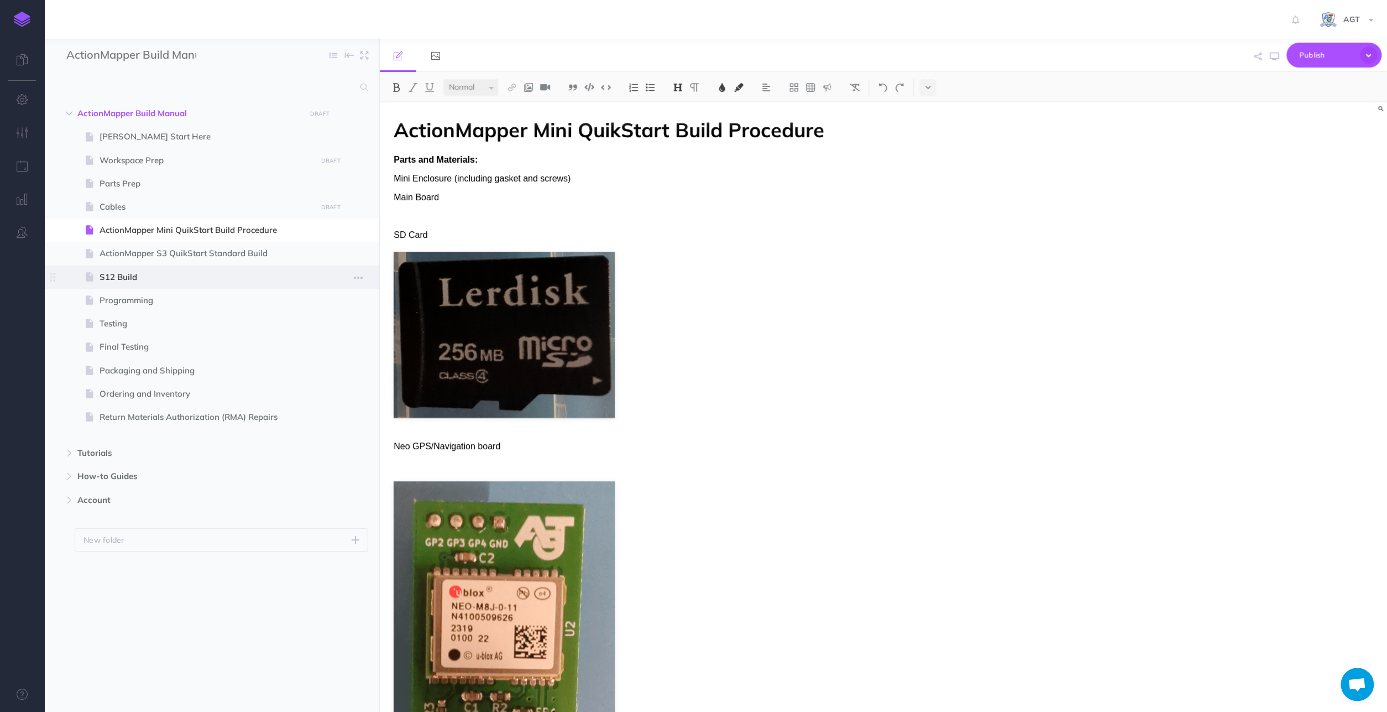
click at [119, 270] on span "S12 Build" at bounding box center [206, 276] width 213 height 13
select select "null"
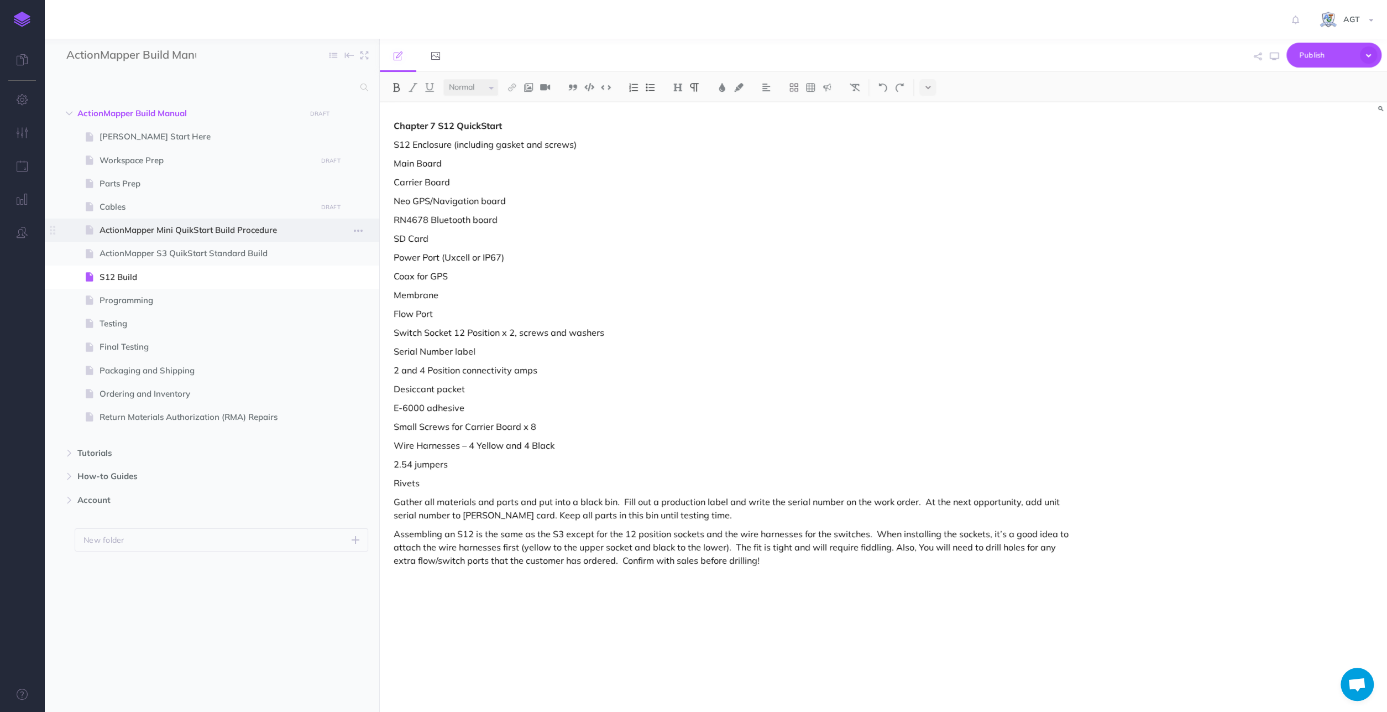
click at [222, 237] on span "ActionMapper Mini QuikStart Build Procedure" at bounding box center [206, 229] width 213 height 13
select select "null"
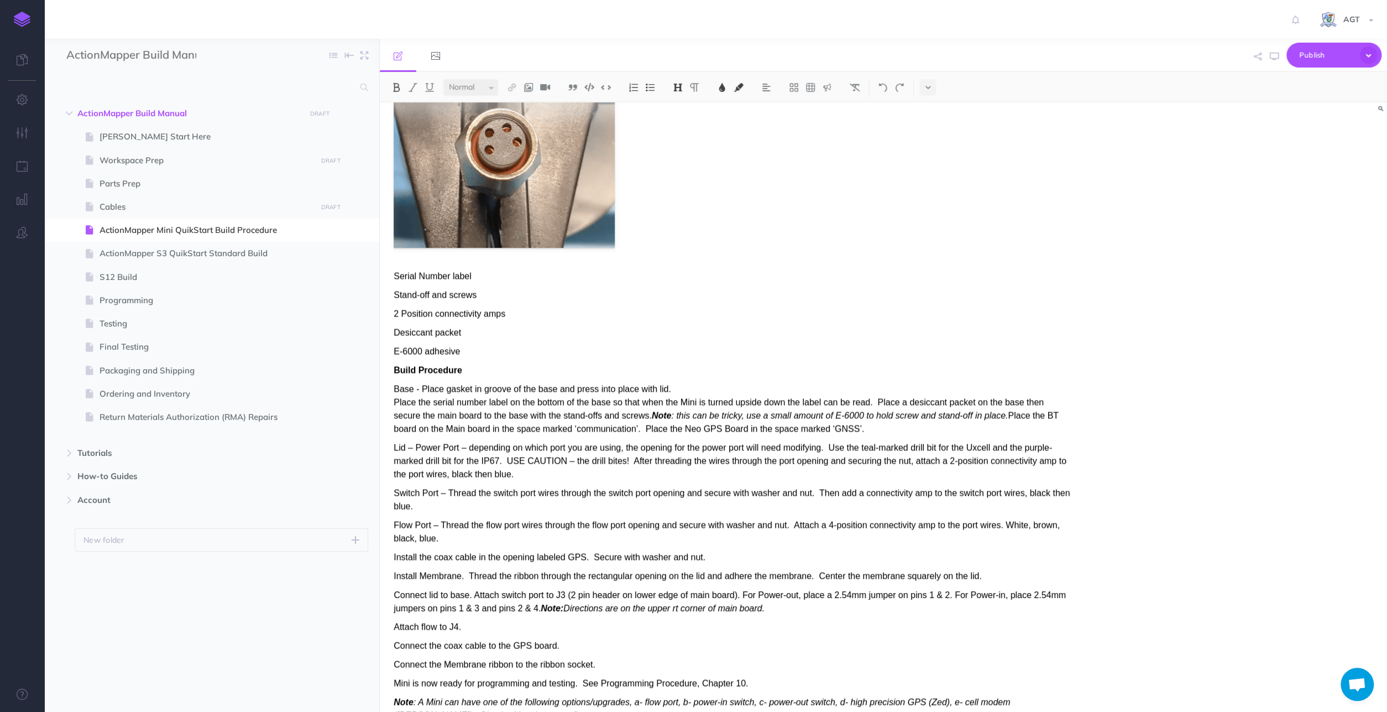
scroll to position [2259, 0]
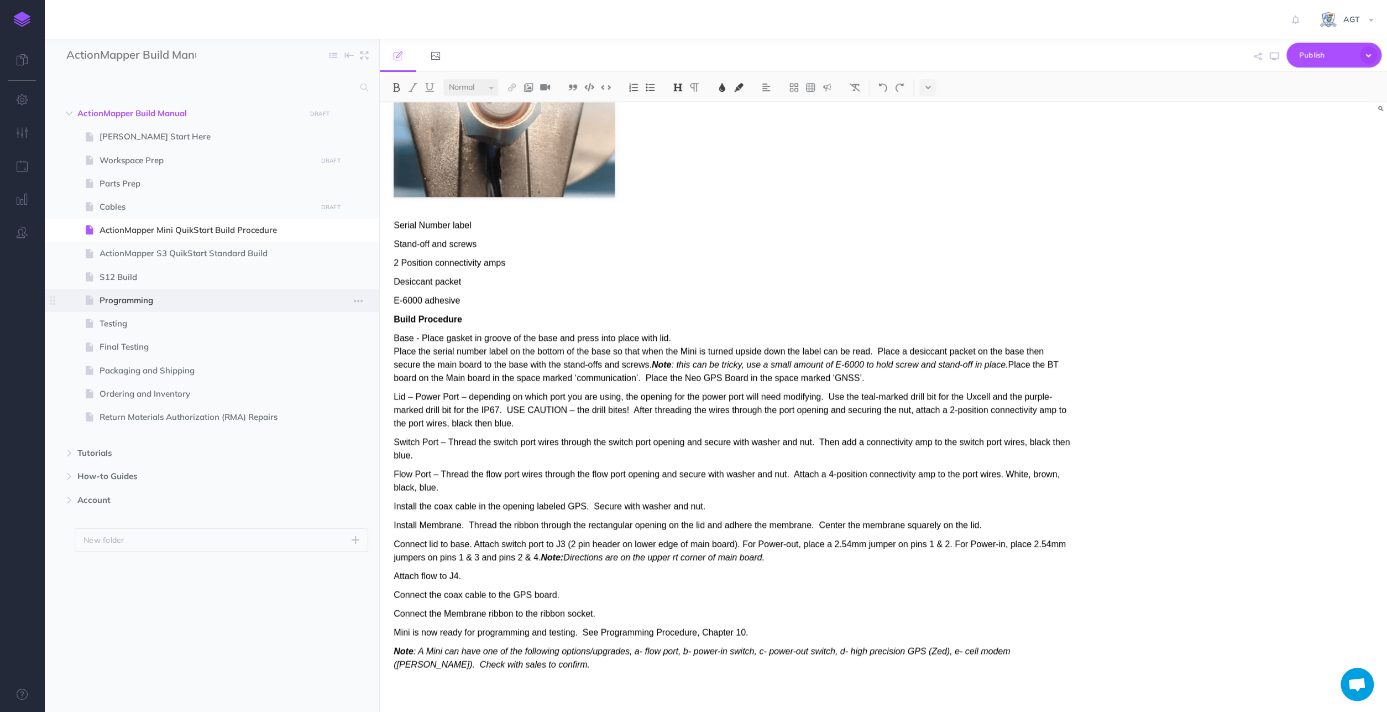
click at [198, 301] on span "Programming" at bounding box center [206, 300] width 213 height 13
select select "null"
